Goal: Browse casually: Explore the website without a specific task or goal

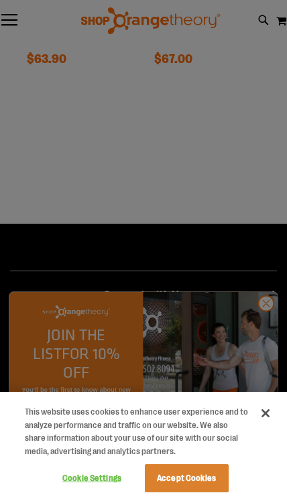
scroll to position [1468, 0]
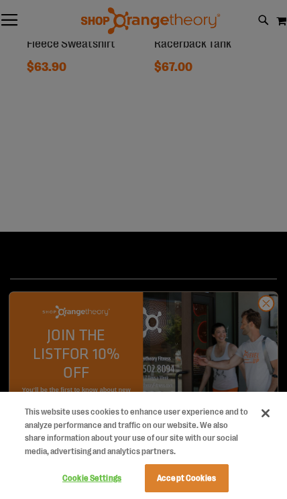
click at [120, 382] on div at bounding box center [143, 249] width 287 height 499
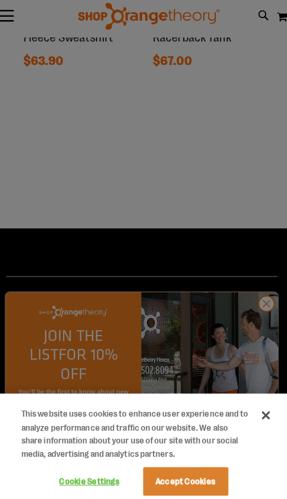
click at [184, 365] on div at bounding box center [143, 249] width 287 height 499
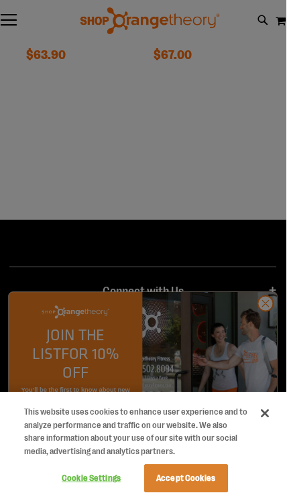
scroll to position [1481, 0]
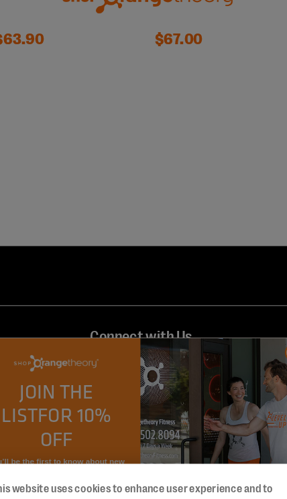
click at [61, 115] on div at bounding box center [143, 249] width 287 height 499
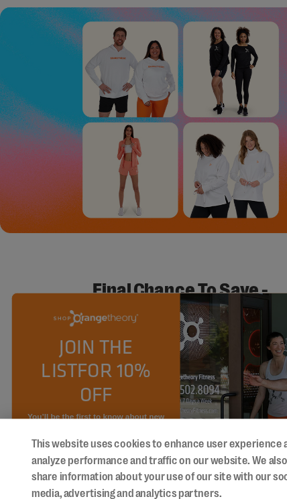
scroll to position [15, 0]
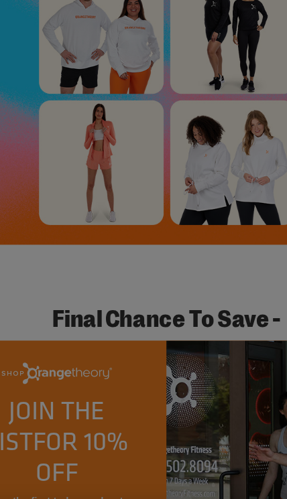
click at [40, 25] on div at bounding box center [143, 249] width 287 height 499
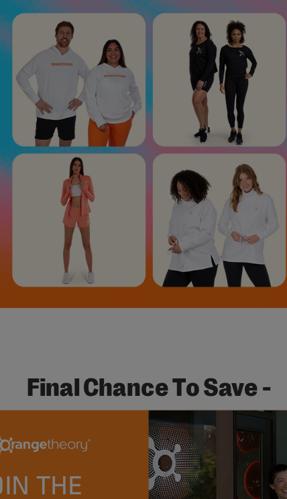
click at [83, 198] on div at bounding box center [143, 249] width 287 height 499
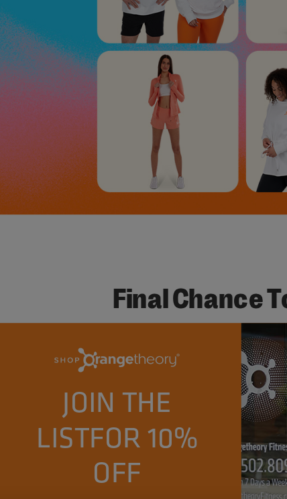
click at [24, 93] on div at bounding box center [143, 249] width 287 height 499
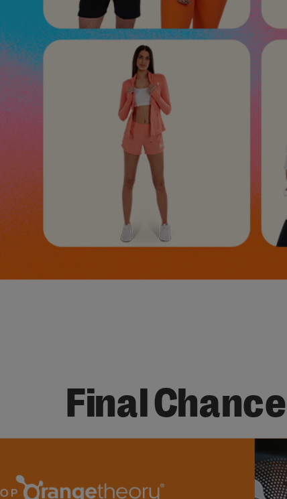
click at [72, 194] on div at bounding box center [143, 249] width 287 height 499
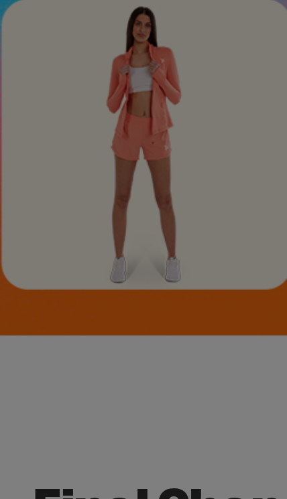
click at [50, 92] on div at bounding box center [143, 249] width 287 height 499
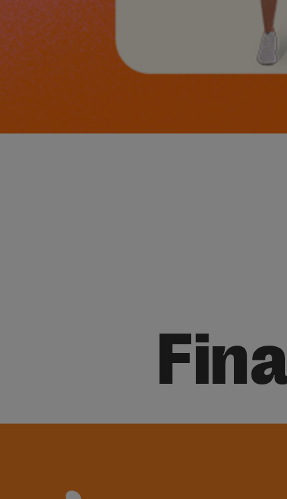
click at [42, 28] on div at bounding box center [143, 249] width 287 height 499
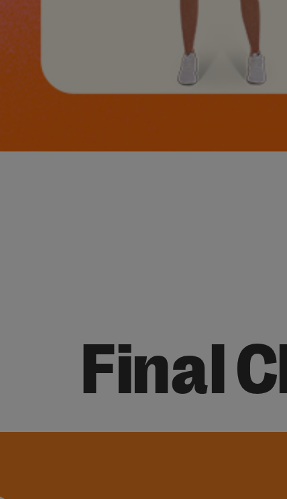
click at [50, 50] on div at bounding box center [143, 249] width 287 height 499
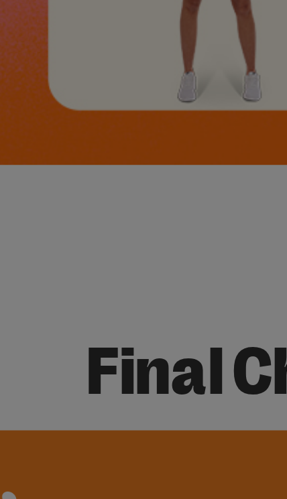
click at [8, 3] on div at bounding box center [143, 249] width 287 height 499
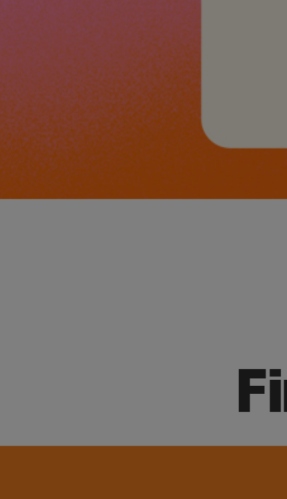
click at [49, 84] on div at bounding box center [143, 249] width 287 height 499
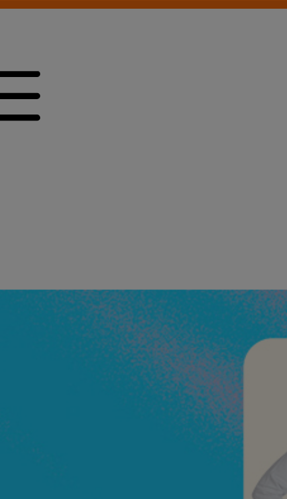
scroll to position [0, 0]
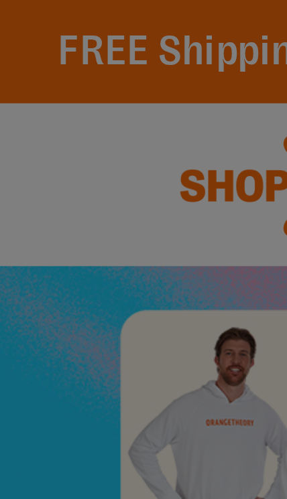
click at [51, 82] on div at bounding box center [143, 249] width 287 height 499
click at [21, 93] on div at bounding box center [143, 249] width 287 height 499
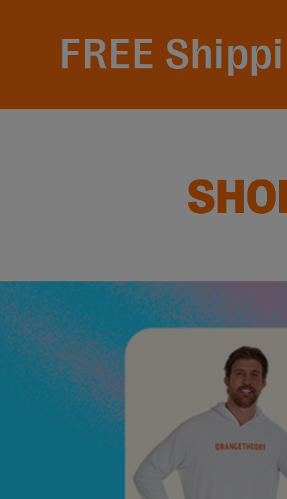
click at [58, 52] on div at bounding box center [143, 249] width 287 height 499
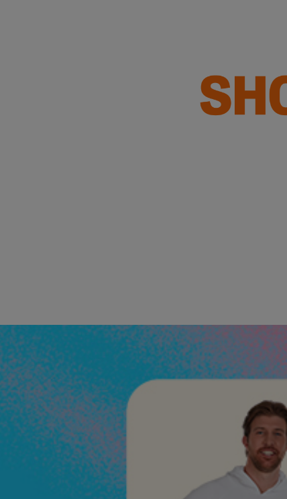
click at [15, 19] on div at bounding box center [143, 249] width 287 height 499
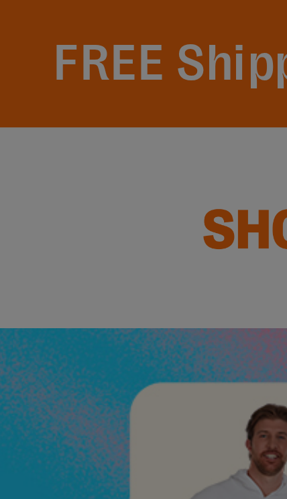
click at [42, 54] on div at bounding box center [143, 249] width 287 height 499
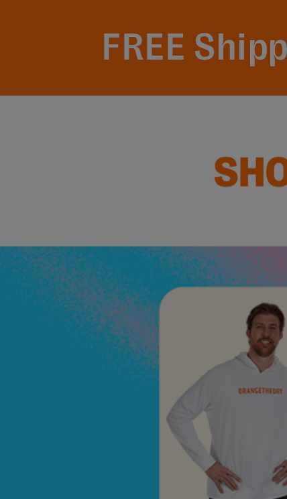
click at [48, 129] on div at bounding box center [143, 249] width 287 height 499
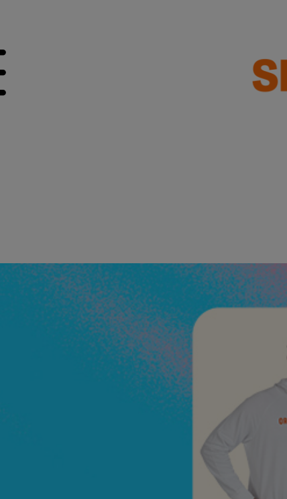
click at [15, 11] on div at bounding box center [143, 249] width 287 height 499
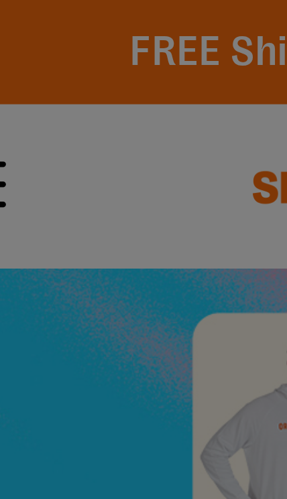
click at [24, 1] on div at bounding box center [143, 249] width 287 height 499
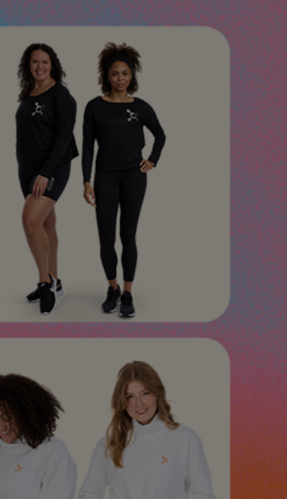
click at [50, 89] on div at bounding box center [143, 249] width 287 height 499
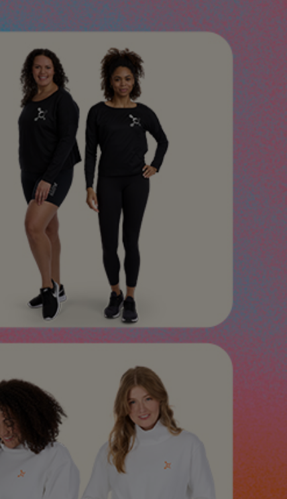
click at [62, 58] on div at bounding box center [143, 249] width 287 height 499
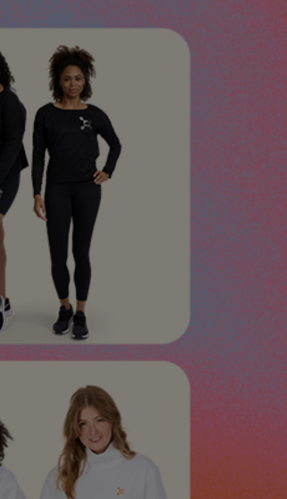
click at [48, 40] on div at bounding box center [143, 249] width 287 height 499
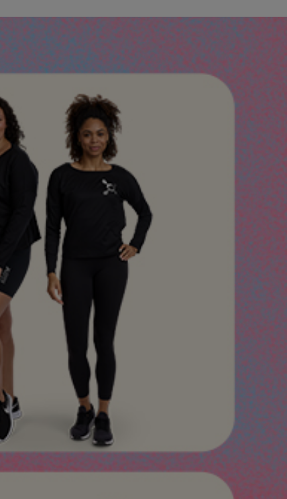
click at [40, 34] on div at bounding box center [143, 249] width 287 height 499
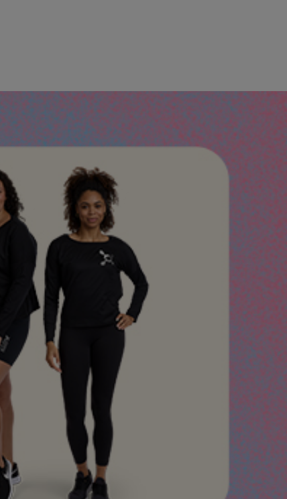
click at [45, 42] on div at bounding box center [143, 249] width 287 height 499
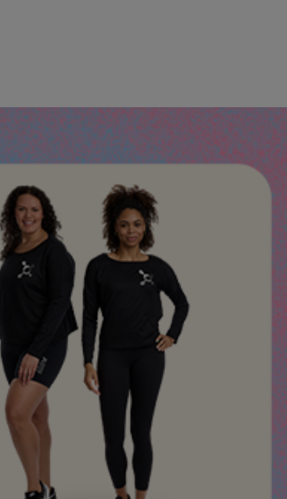
click at [46, 32] on div at bounding box center [143, 249] width 287 height 499
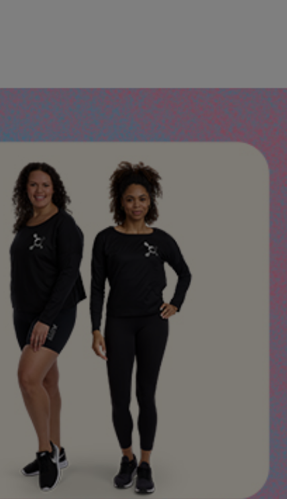
click at [41, 100] on div at bounding box center [143, 249] width 287 height 499
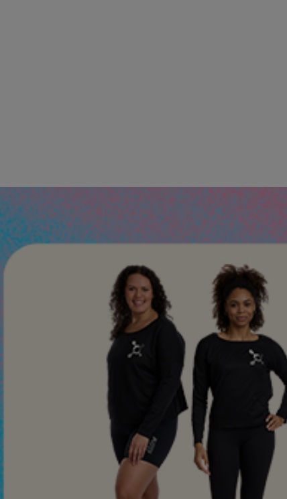
click at [32, 73] on div at bounding box center [143, 249] width 287 height 499
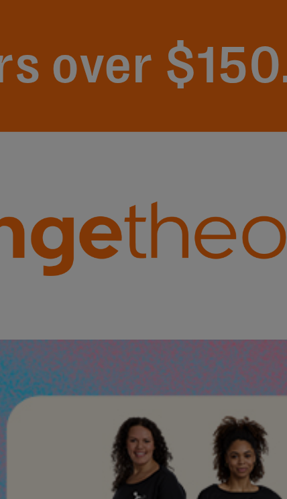
click at [44, 38] on div at bounding box center [143, 249] width 287 height 499
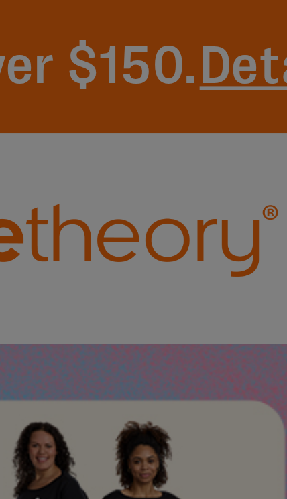
click at [15, 29] on div at bounding box center [143, 249] width 287 height 499
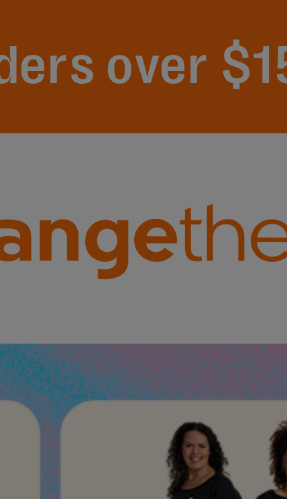
click at [7, 25] on div at bounding box center [143, 249] width 287 height 499
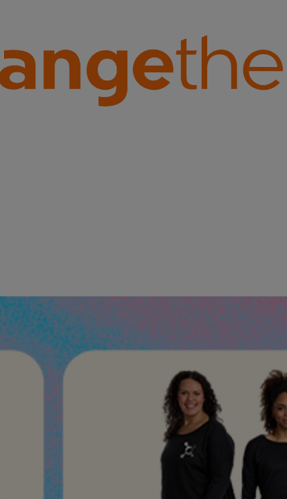
click at [32, 38] on div at bounding box center [143, 249] width 287 height 499
